Goal: Task Accomplishment & Management: Use online tool/utility

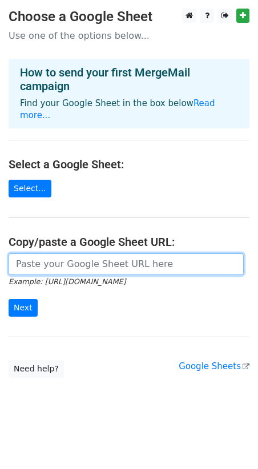
click at [86, 265] on input "url" at bounding box center [126, 265] width 235 height 22
paste input "https://docs.google.com/spreadsheets/d/1G7jHqF7bBQVbW6rJuCNJxExa98SO9qzlu9xha3C…"
type input "https://docs.google.com/spreadsheets/d/1G7jHqF7bBQVbW6rJuCNJxExa98SO9qzlu9xha3C…"
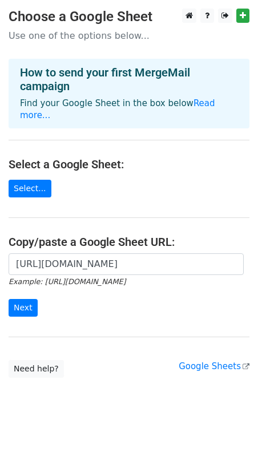
scroll to position [0, 0]
click at [31, 301] on input "Next" at bounding box center [23, 308] width 29 height 18
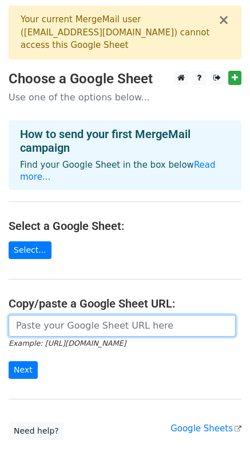
click at [42, 316] on input "url" at bounding box center [122, 326] width 227 height 22
type input "https://docs.google.com/spreadsheets/d/1G7jHqF7bBQVbW6rJuCNJxExa98SO9qzlu9xha3C…"
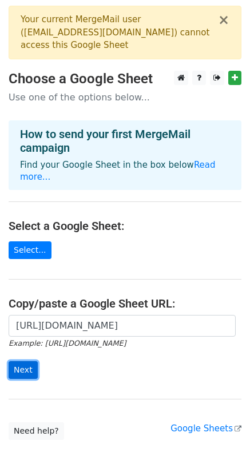
click at [21, 361] on input "Next" at bounding box center [23, 370] width 29 height 18
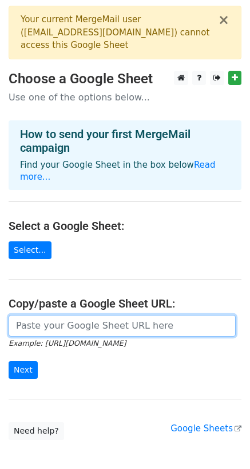
drag, startPoint x: 48, startPoint y: 311, endPoint x: 42, endPoint y: 311, distance: 6.3
click at [49, 315] on input "url" at bounding box center [122, 326] width 227 height 22
paste input "[URL][DOMAIN_NAME]"
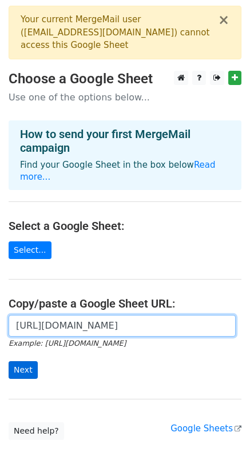
type input "[URL][DOMAIN_NAME]"
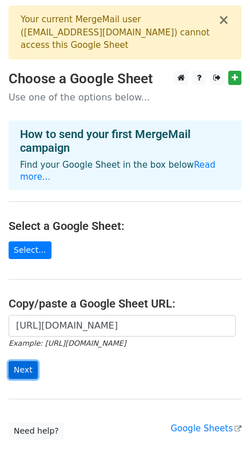
click at [22, 361] on input "Next" at bounding box center [23, 370] width 29 height 18
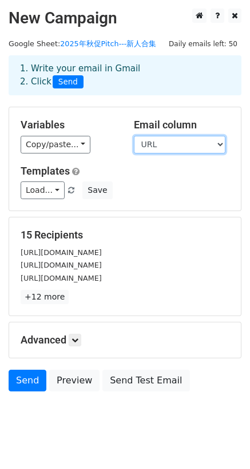
click at [162, 138] on select "KOL URL 邮箱" at bounding box center [179, 145] width 91 height 18
select select "邮箱"
click at [134, 136] on select "KOL URL 邮箱" at bounding box center [179, 145] width 91 height 18
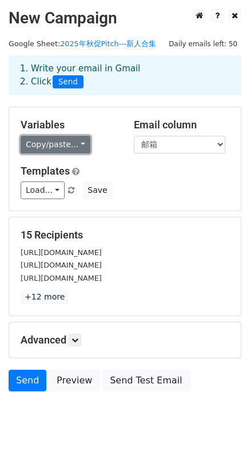
click at [72, 147] on link "Copy/paste..." at bounding box center [56, 145] width 70 height 18
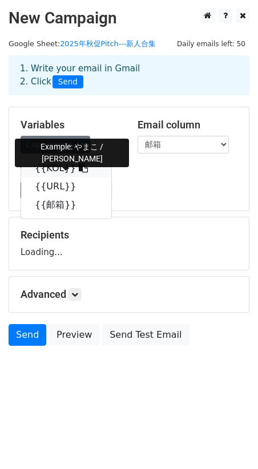
click at [64, 171] on link "{{KOL}}" at bounding box center [66, 168] width 90 height 18
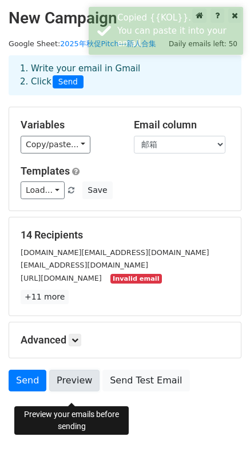
click at [64, 392] on link "Preview" at bounding box center [74, 381] width 50 height 22
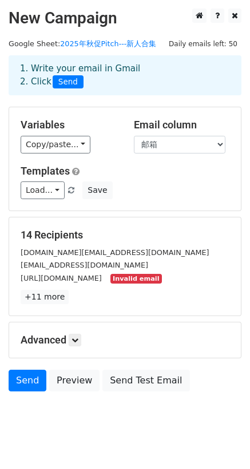
click at [80, 431] on body "New Campaign Daily emails left: 50 Google Sheet: 2025年秋促Pitch---新人合集 1. Write y…" at bounding box center [125, 226] width 250 height 435
click at [30, 392] on link "Send" at bounding box center [28, 381] width 38 height 22
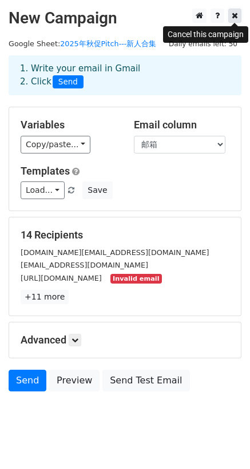
click at [235, 19] on icon at bounding box center [234, 15] width 6 height 8
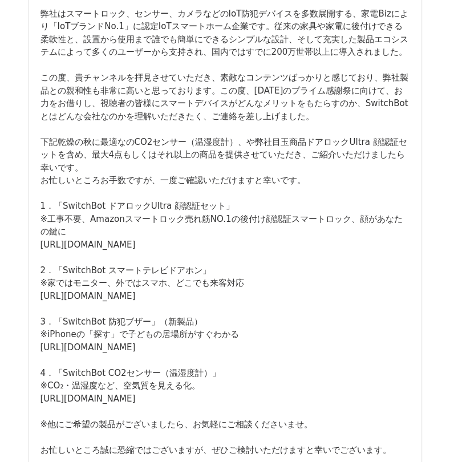
scroll to position [285, 0]
